Goal: Transaction & Acquisition: Purchase product/service

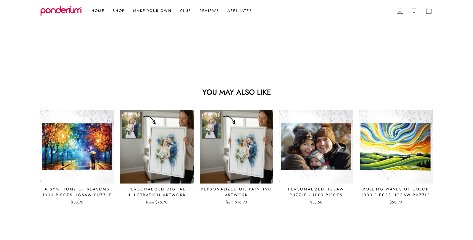
scroll to position [507, 0]
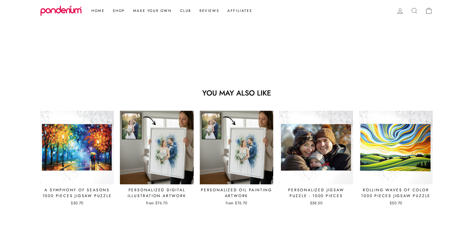
click at [414, 11] on icon at bounding box center [415, 11] width 8 height 8
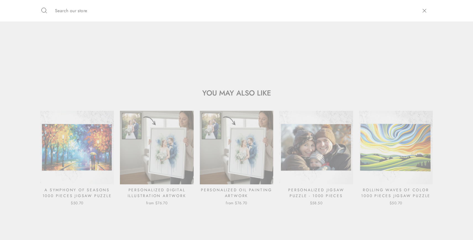
click at [226, 14] on input "Search our store" at bounding box center [234, 10] width 364 height 13
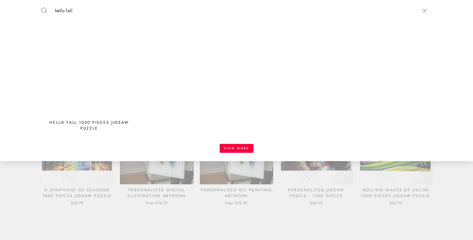
type input "hello fall"
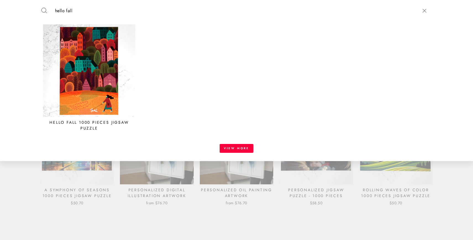
click at [93, 68] on img at bounding box center [89, 70] width 92 height 92
